Goal: Information Seeking & Learning: Check status

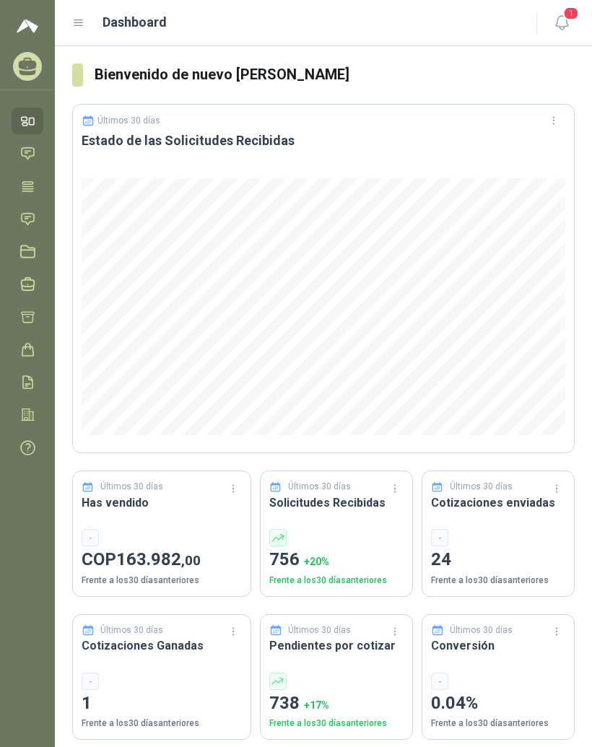
click at [82, 27] on icon at bounding box center [78, 23] width 13 height 13
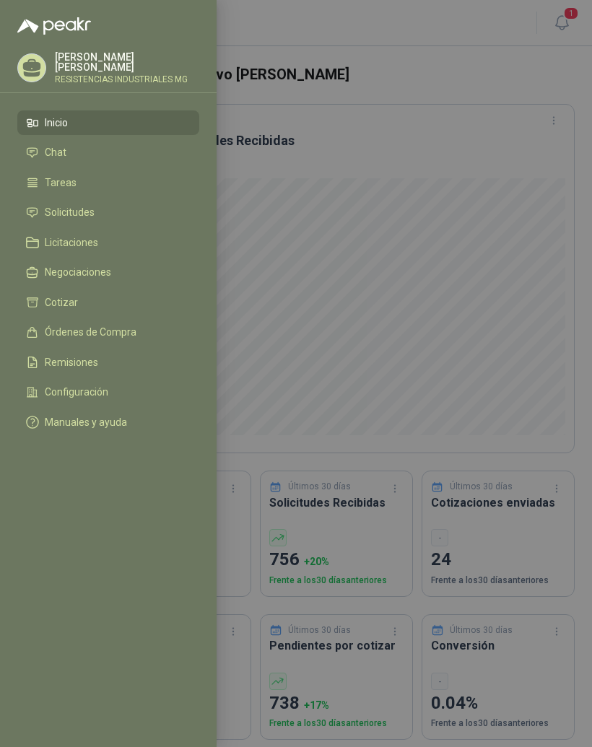
click at [128, 220] on link "Solicitudes" at bounding box center [108, 213] width 182 height 25
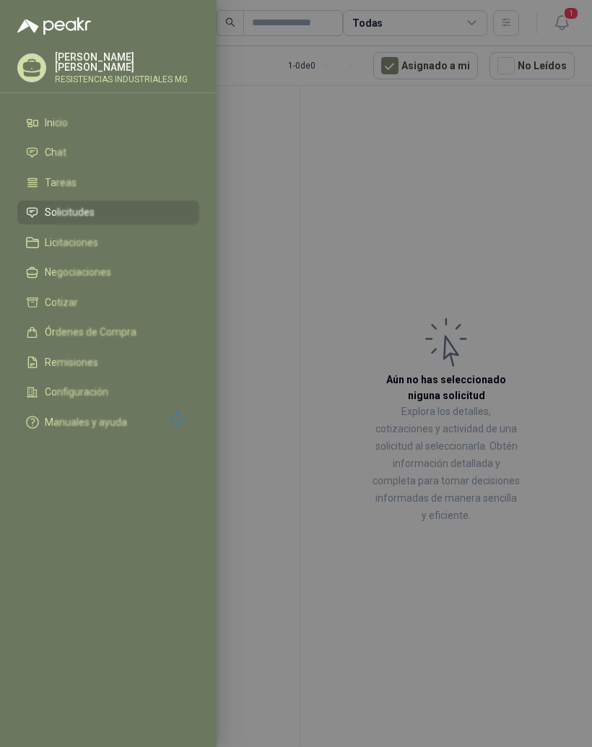
click at [537, 287] on div at bounding box center [296, 373] width 592 height 747
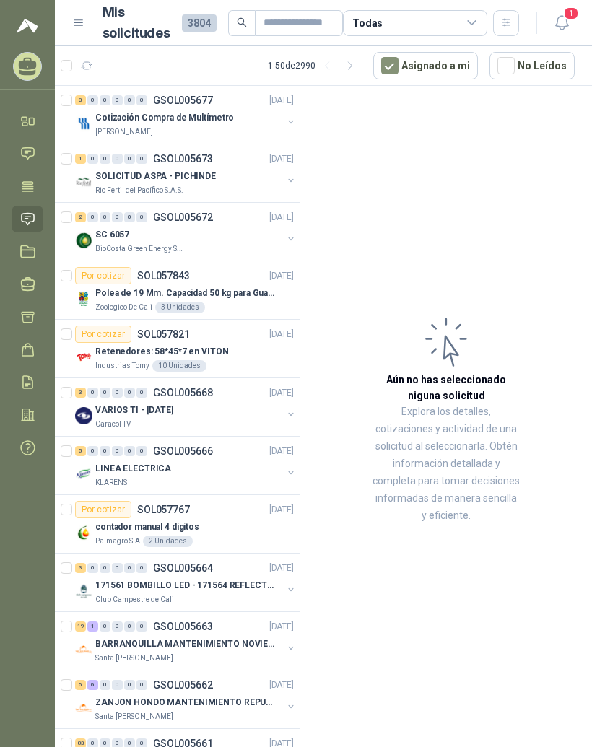
click at [84, 97] on div "3" at bounding box center [80, 100] width 11 height 10
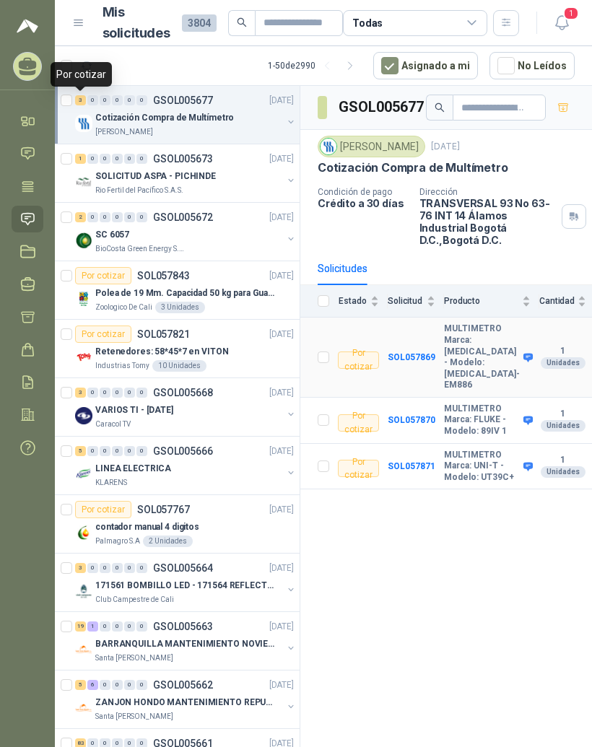
click at [432, 333] on td "SOL057869" at bounding box center [415, 357] width 56 height 80
click at [414, 352] on b "SOL057869" at bounding box center [411, 357] width 48 height 10
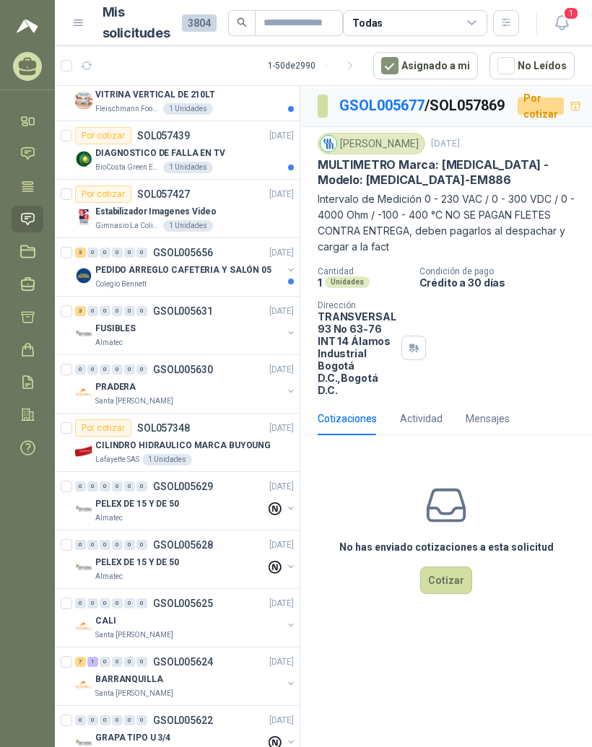
click at [470, 19] on icon at bounding box center [471, 23] width 13 height 13
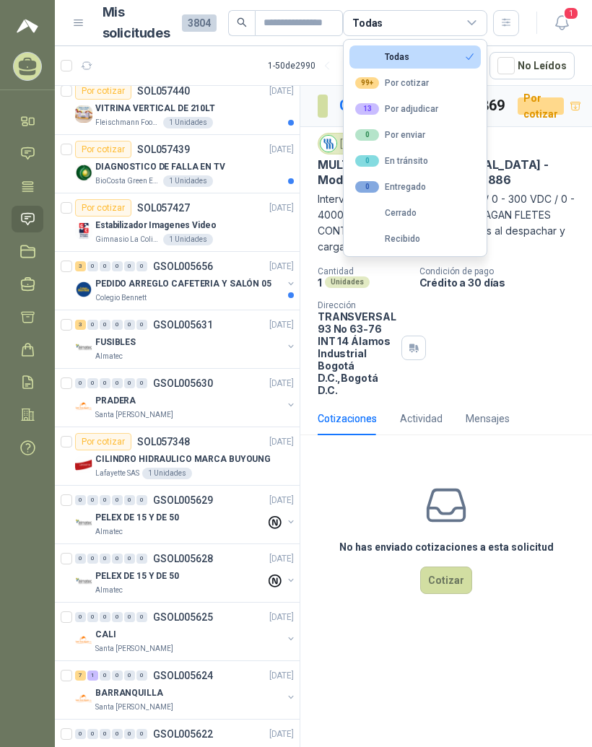
scroll to position [1119, 0]
click at [418, 77] on div "99+ Por cotizar" at bounding box center [392, 83] width 74 height 12
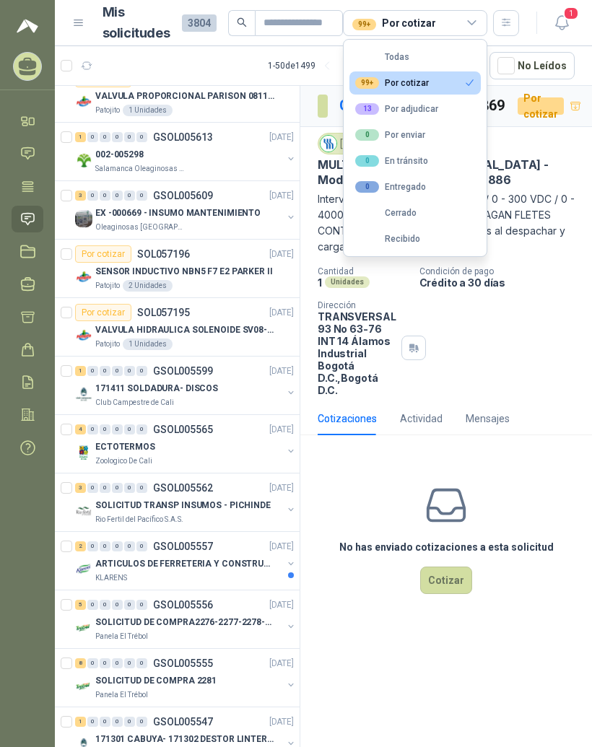
scroll to position [1600, 0]
click at [84, 425] on div "4" at bounding box center [80, 428] width 11 height 10
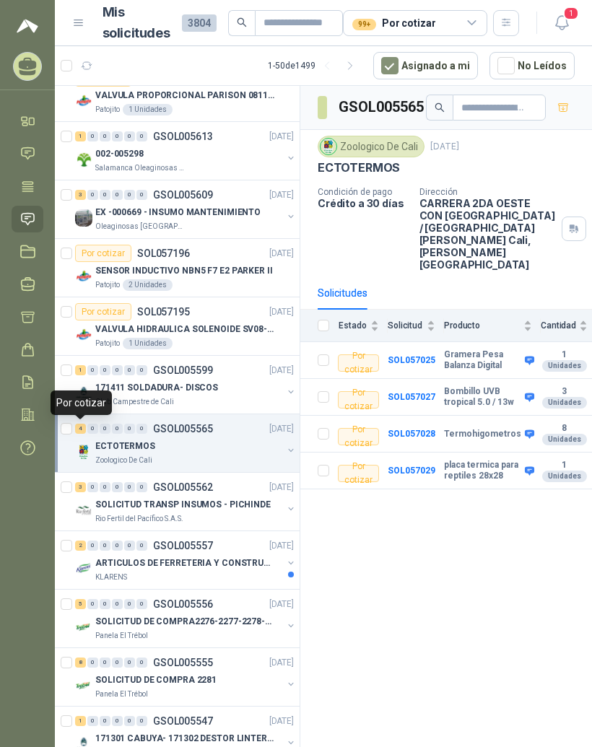
click at [89, 485] on div "0" at bounding box center [92, 487] width 11 height 10
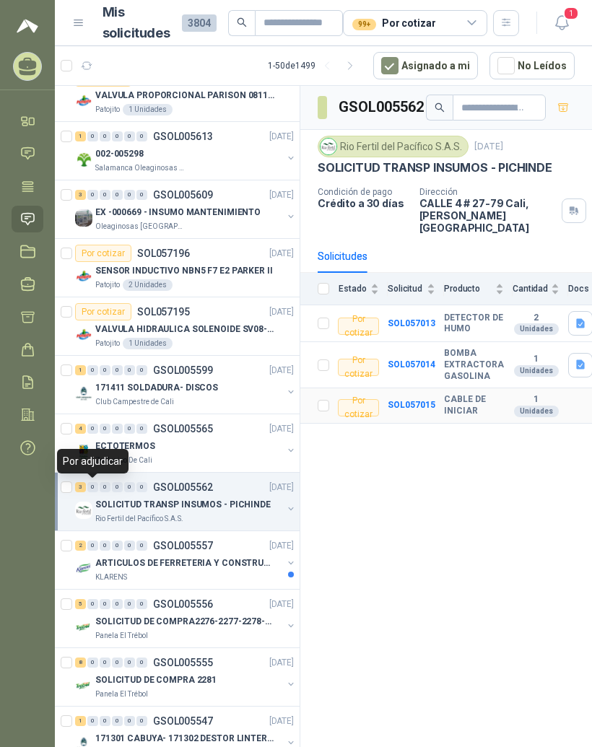
click at [414, 400] on b "SOL057015" at bounding box center [411, 405] width 48 height 10
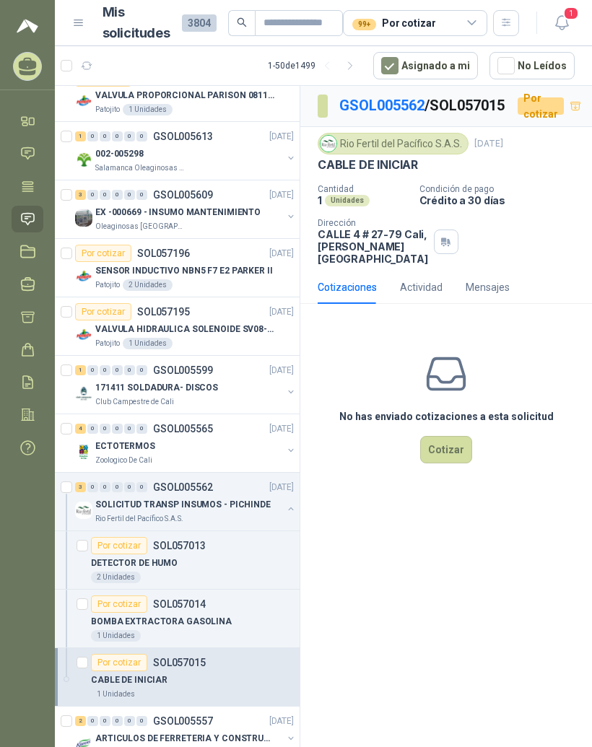
click at [97, 486] on div "0" at bounding box center [92, 487] width 11 height 10
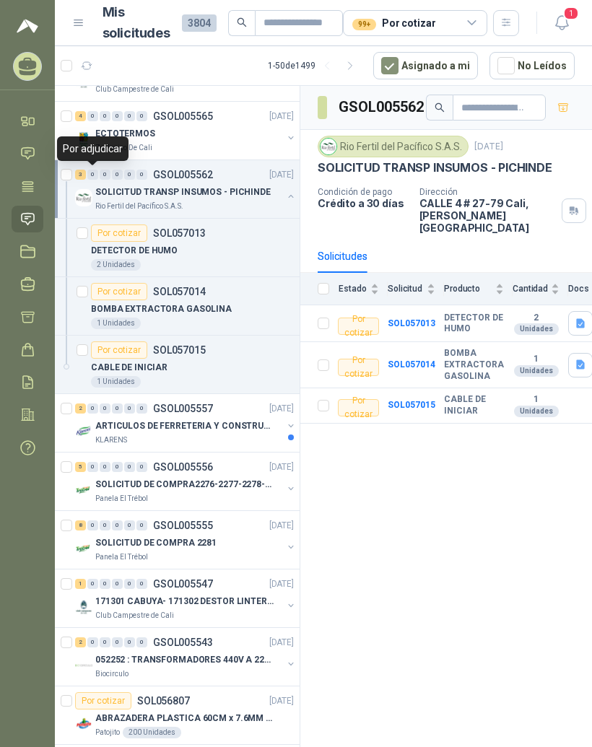
scroll to position [1912, 0]
click at [90, 410] on div "0" at bounding box center [92, 408] width 11 height 10
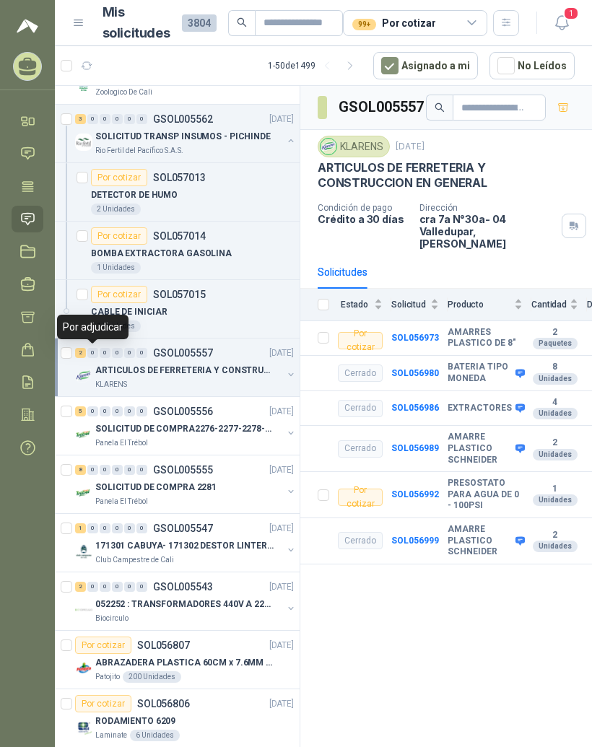
scroll to position [1967, 0]
click at [84, 470] on div "8" at bounding box center [80, 470] width 11 height 10
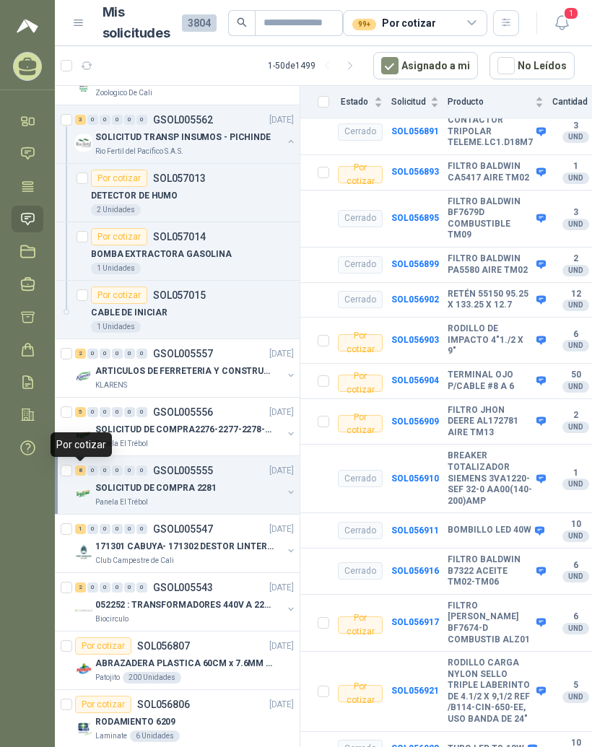
scroll to position [336, 0]
click at [470, 451] on b "BREAKER TOTALIZADOR SIEMENS 3VA1220-SEF 32-0 AA00(140-200)AMP" at bounding box center [489, 479] width 85 height 56
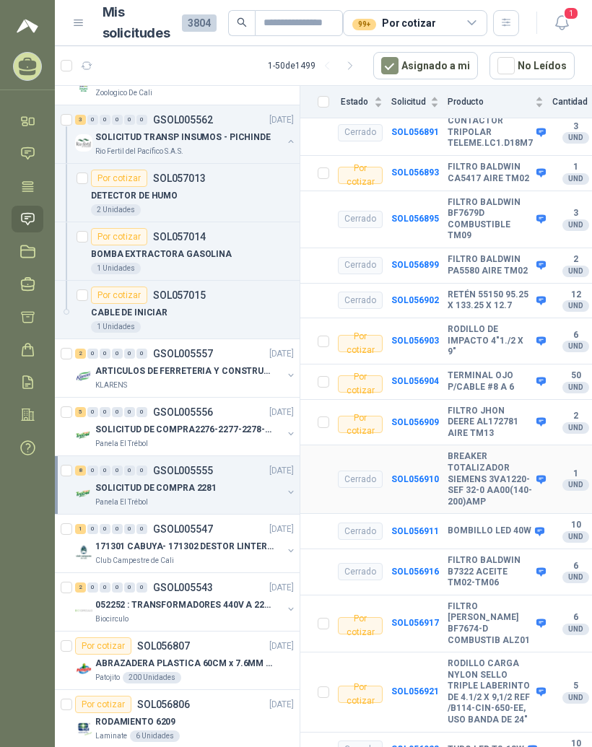
click at [435, 474] on b "SOL056910" at bounding box center [415, 479] width 48 height 10
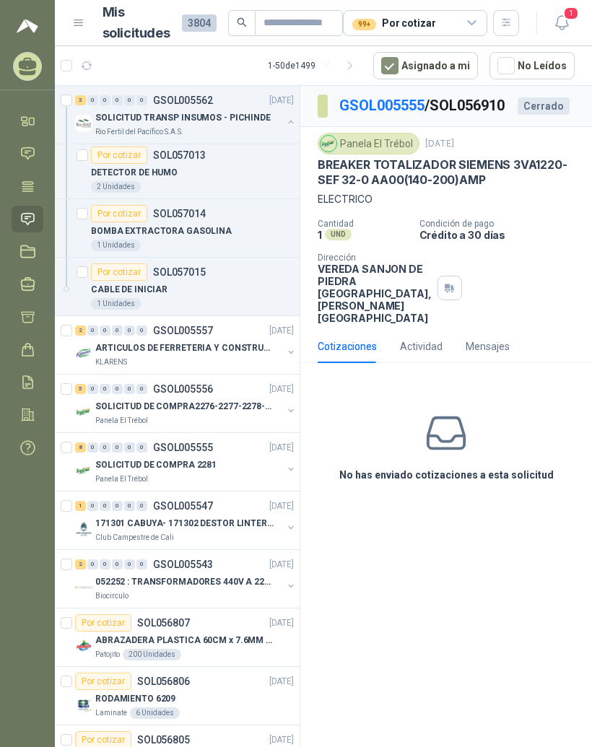
scroll to position [1991, 0]
click at [87, 563] on div "0" at bounding box center [92, 563] width 11 height 10
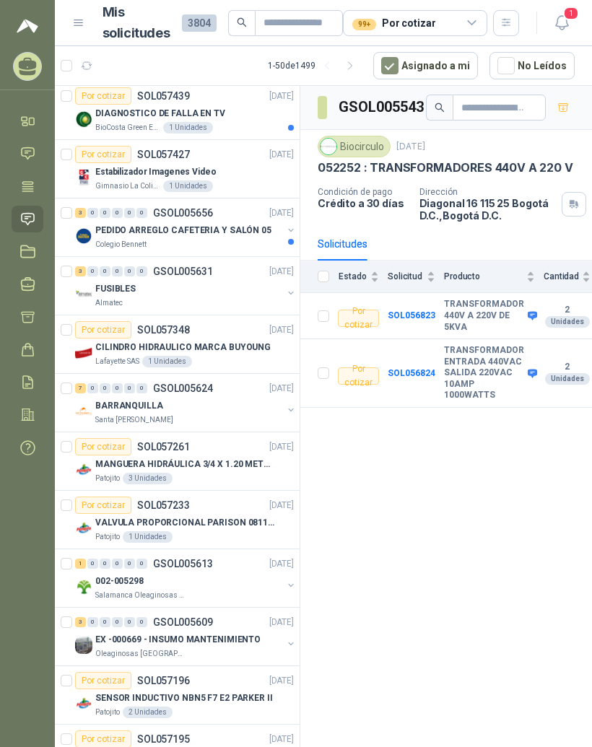
click at [568, 17] on span "1" at bounding box center [571, 13] width 16 height 14
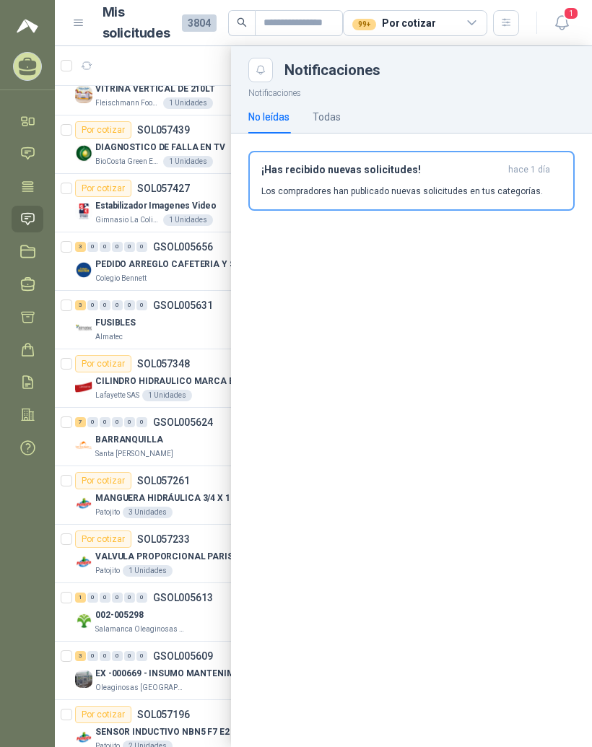
scroll to position [1138, 0]
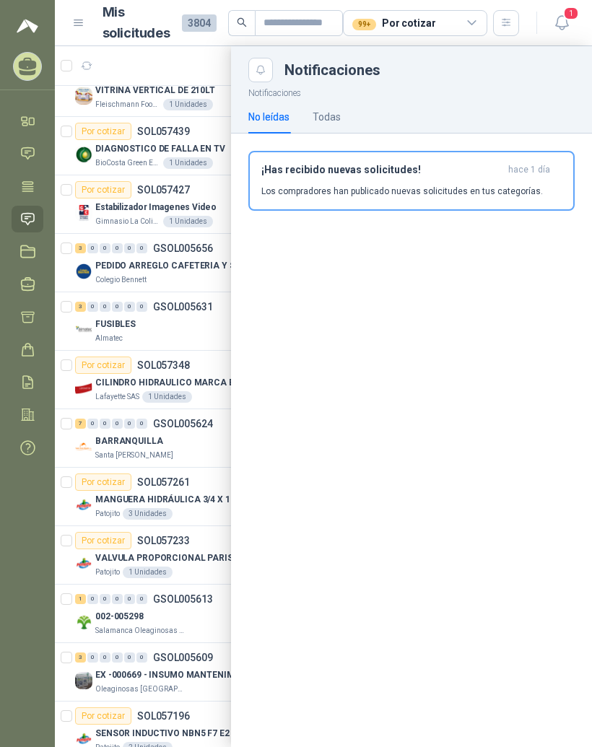
click at [535, 447] on div "Notificaciones No leídas Todas ¡Has recibido nuevas solicitudes! [DATE] Los com…" at bounding box center [411, 414] width 361 height 664
click at [40, 216] on link "Solicitudes" at bounding box center [28, 219] width 32 height 27
click at [92, 650] on div at bounding box center [323, 396] width 537 height 700
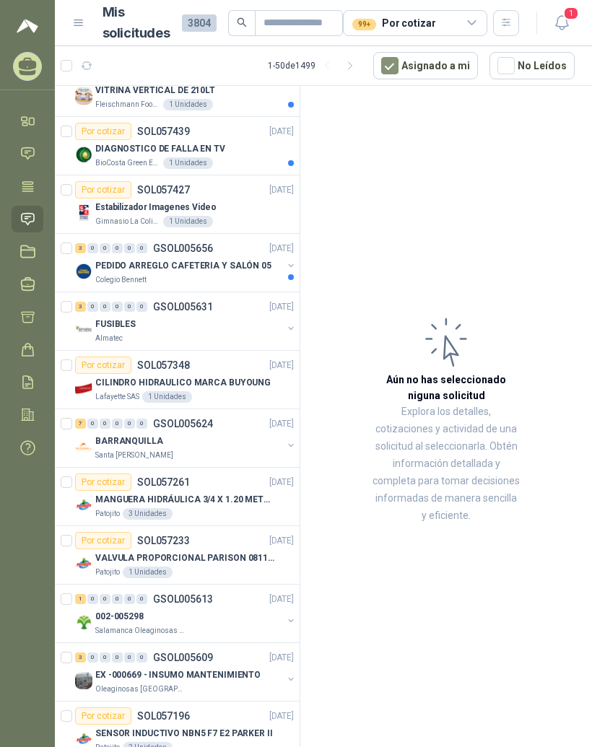
click at [80, 652] on div "3" at bounding box center [80, 657] width 11 height 10
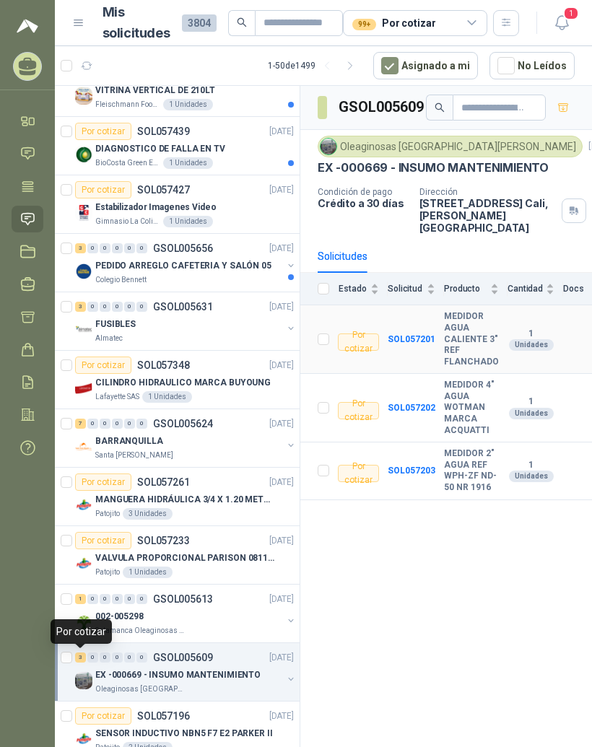
click at [431, 334] on b "SOL057201" at bounding box center [411, 339] width 48 height 10
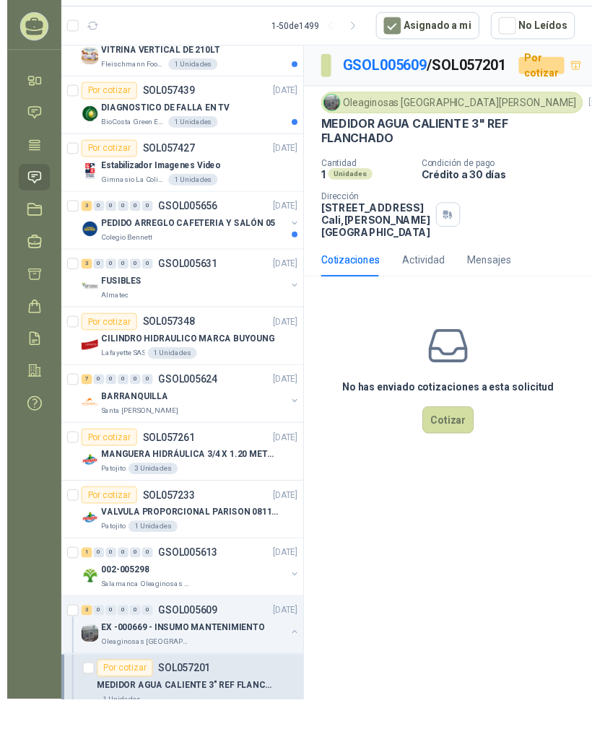
scroll to position [18, 0]
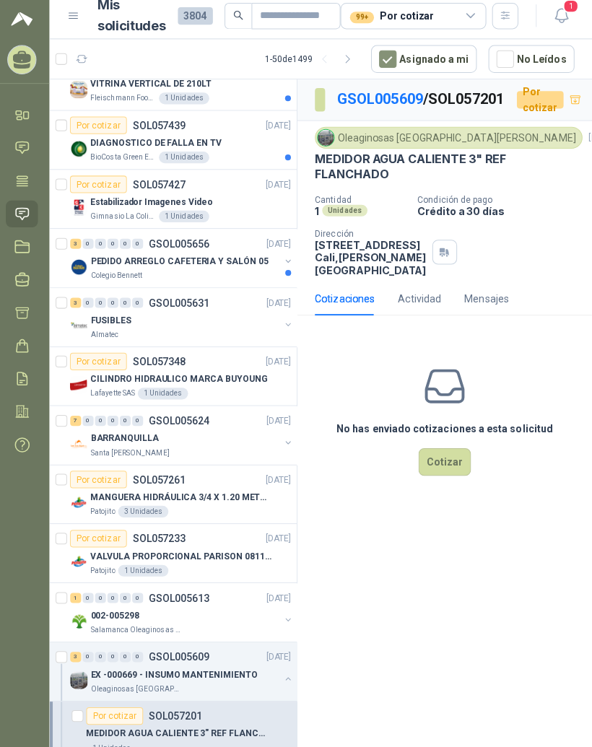
click at [87, 652] on div "0" at bounding box center [92, 657] width 11 height 10
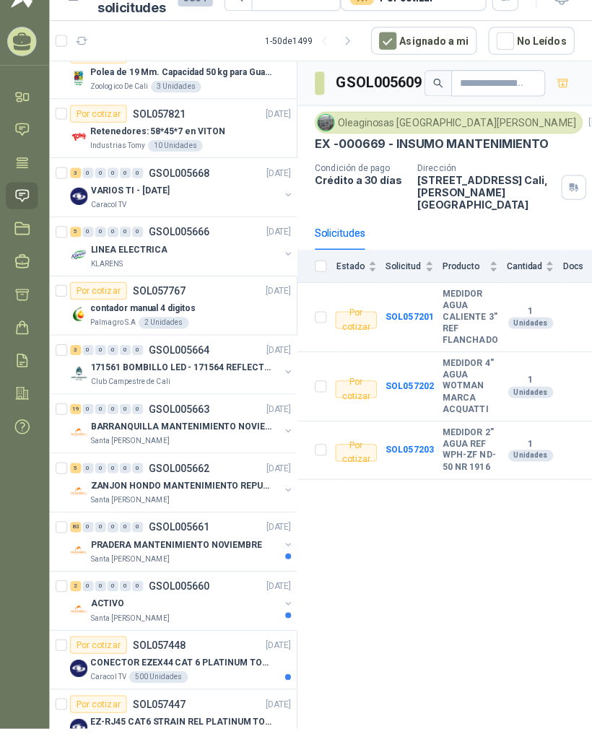
scroll to position [370, 0]
